Goal: Navigation & Orientation: Find specific page/section

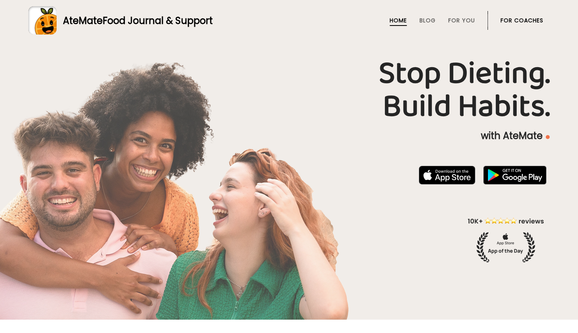
click at [525, 24] on link "For Coaches" at bounding box center [521, 20] width 43 height 6
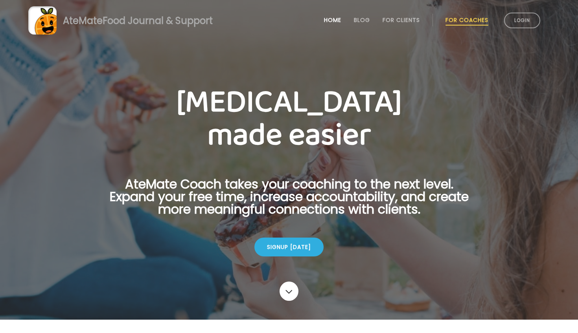
click at [334, 20] on link "Home" at bounding box center [332, 20] width 17 height 6
